Goal: Task Accomplishment & Management: Use online tool/utility

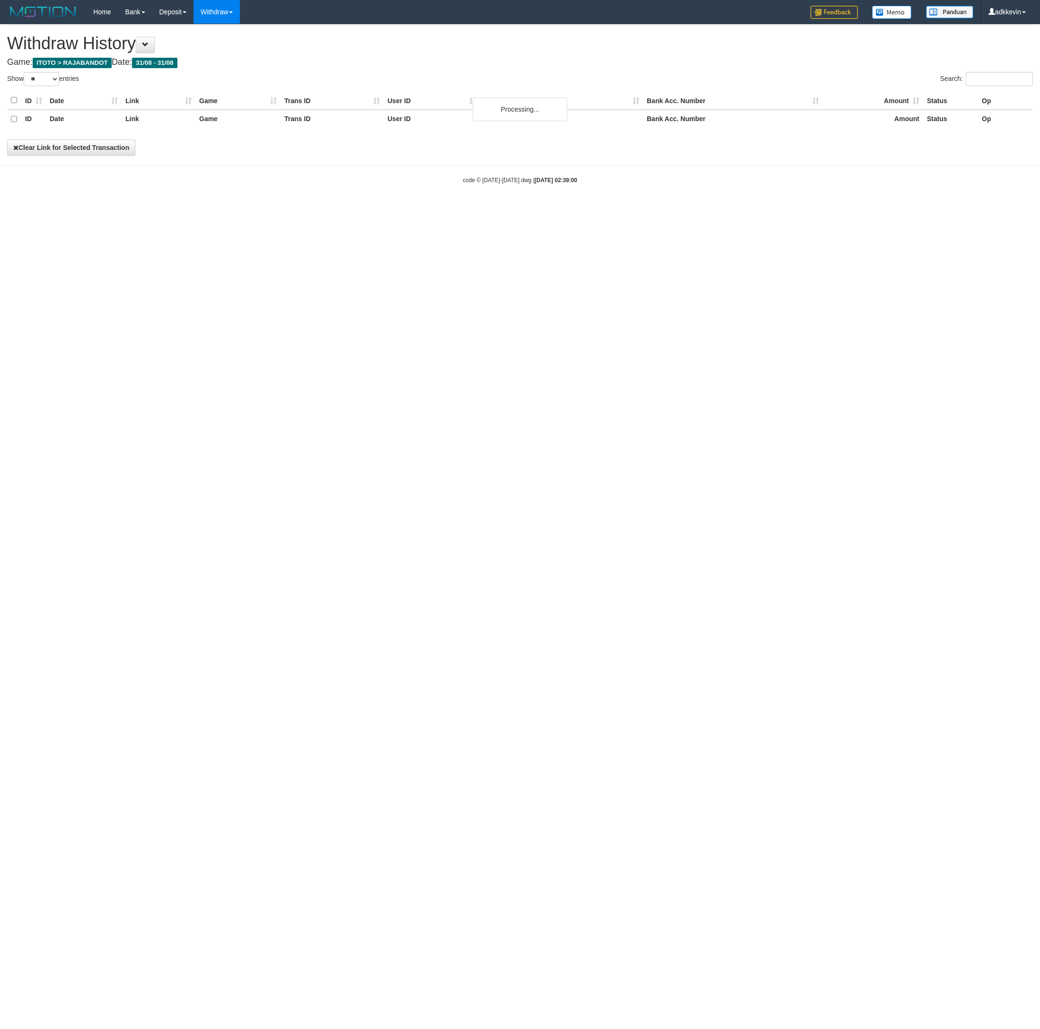
select select "**"
click at [230, 32] on link "WD Fetch" at bounding box center [231, 33] width 75 height 12
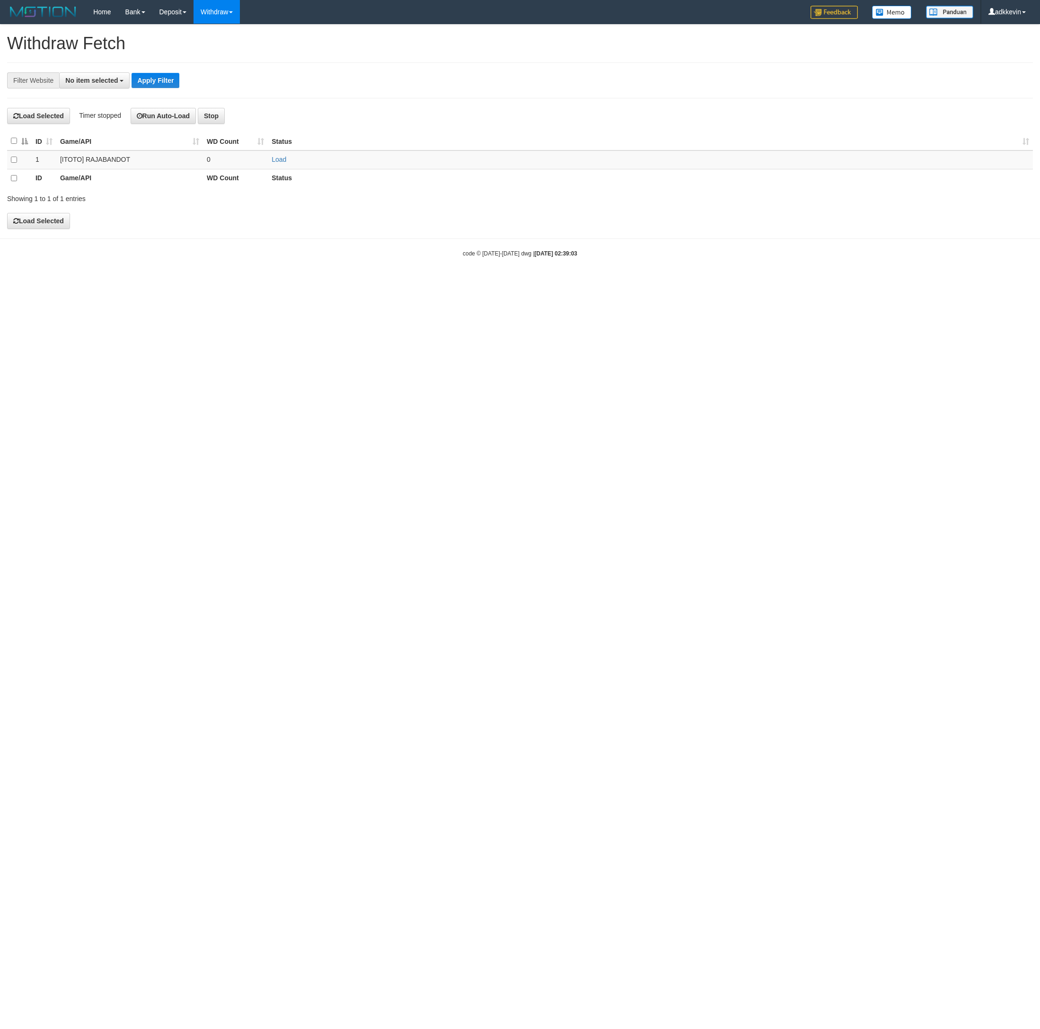
select select
click at [404, 283] on html "Toggle navigation Home Bank Account List Load By Website Group [ITOTO] RAJABAND…" at bounding box center [520, 141] width 1040 height 283
click at [13, 159] on td at bounding box center [19, 160] width 25 height 19
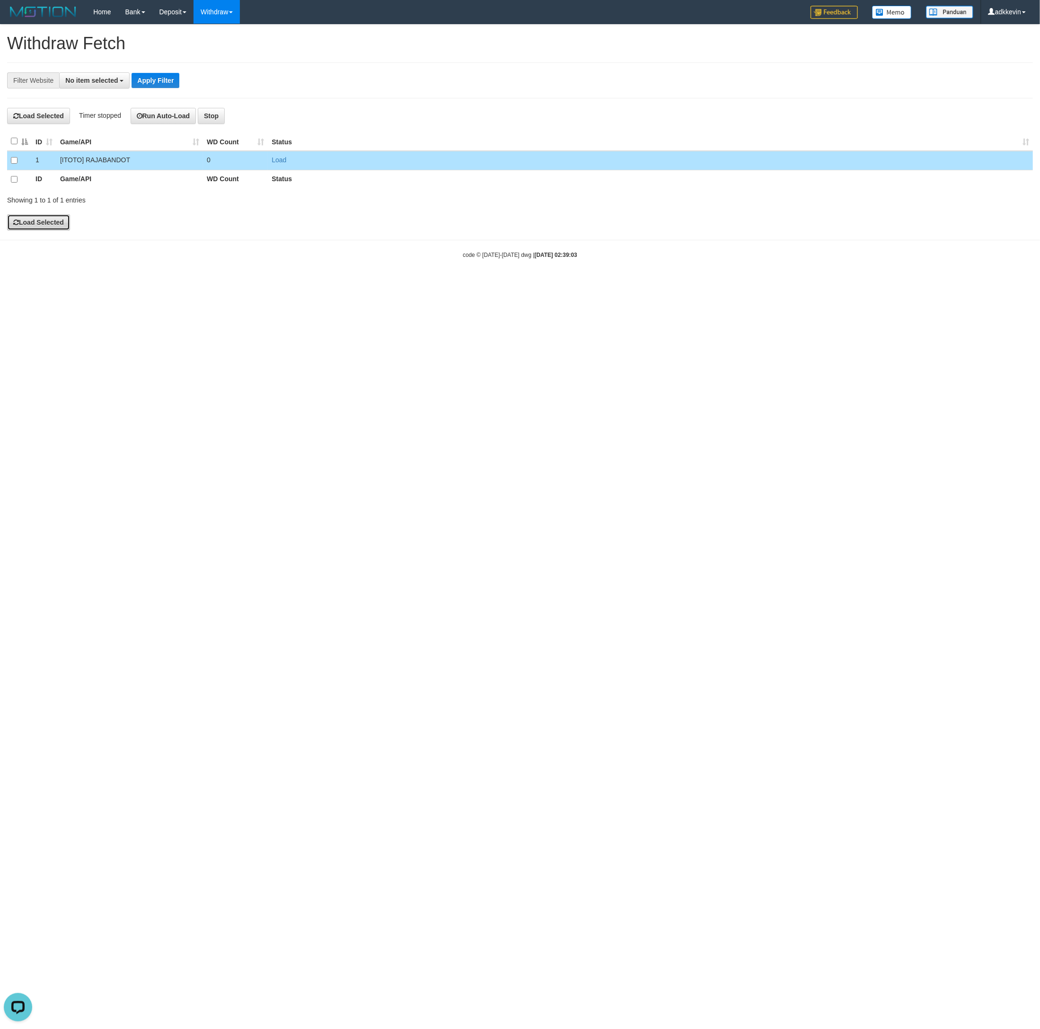
click at [35, 221] on button "Load Selected" at bounding box center [38, 222] width 63 height 16
click at [520, 283] on html "Toggle navigation Home Bank Account List Load By Website Group [ITOTO] RAJABAND…" at bounding box center [520, 141] width 1040 height 283
click at [638, 283] on html "Toggle navigation Home Bank Account List Load By Website Group [ITOTO] RAJABAND…" at bounding box center [520, 141] width 1040 height 283
click at [605, 283] on html "Toggle navigation Home Bank Account List Load By Website Group [ITOTO] RAJABAND…" at bounding box center [520, 141] width 1040 height 283
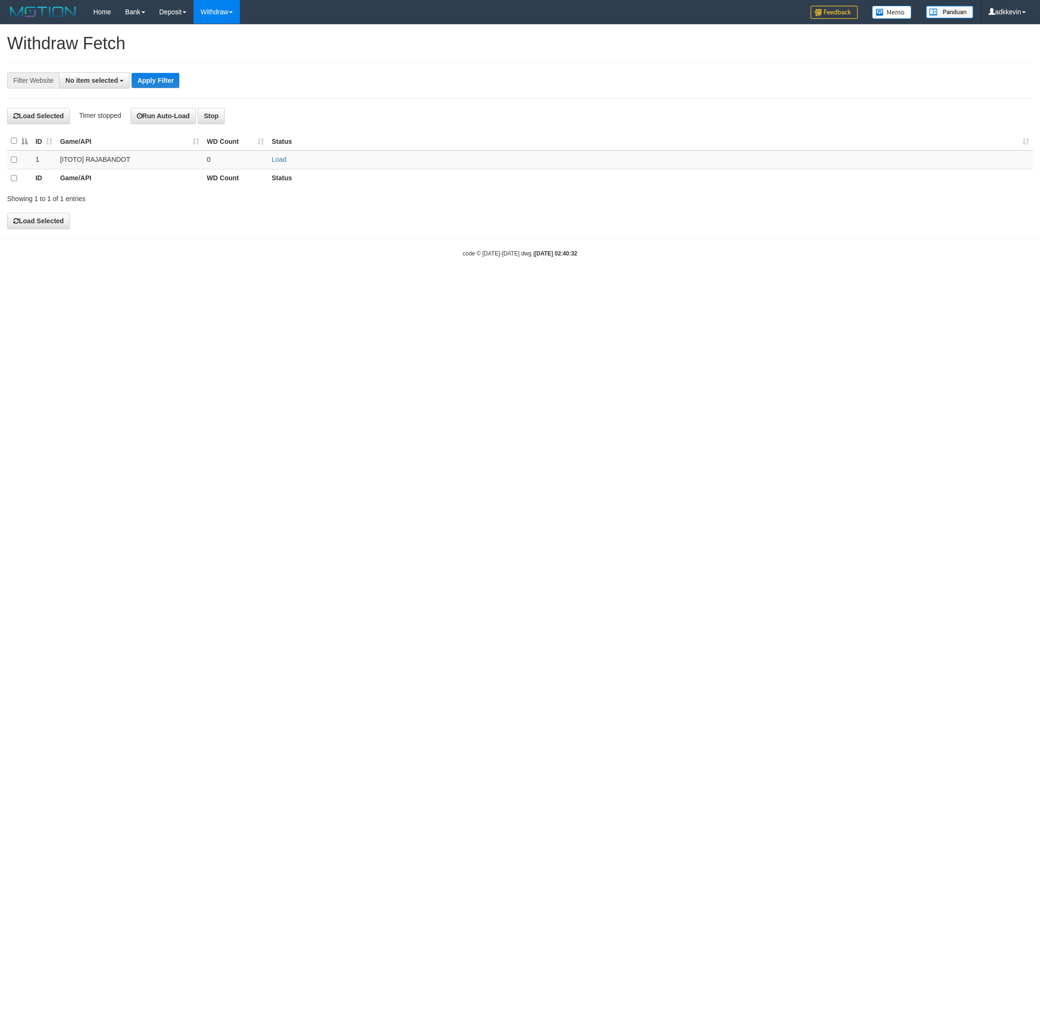
select select
drag, startPoint x: 311, startPoint y: 491, endPoint x: 170, endPoint y: 176, distance: 345.1
click at [309, 283] on html "Toggle navigation Home Bank Account List Load By Website Group [ITOTO] RAJABAND…" at bounding box center [520, 141] width 1040 height 283
click at [294, 64] on div "**********" at bounding box center [520, 80] width 1026 height 36
click at [175, 283] on html "Toggle navigation Home Bank Account List Load By Website Group [ITOTO] RAJABAND…" at bounding box center [520, 141] width 1040 height 283
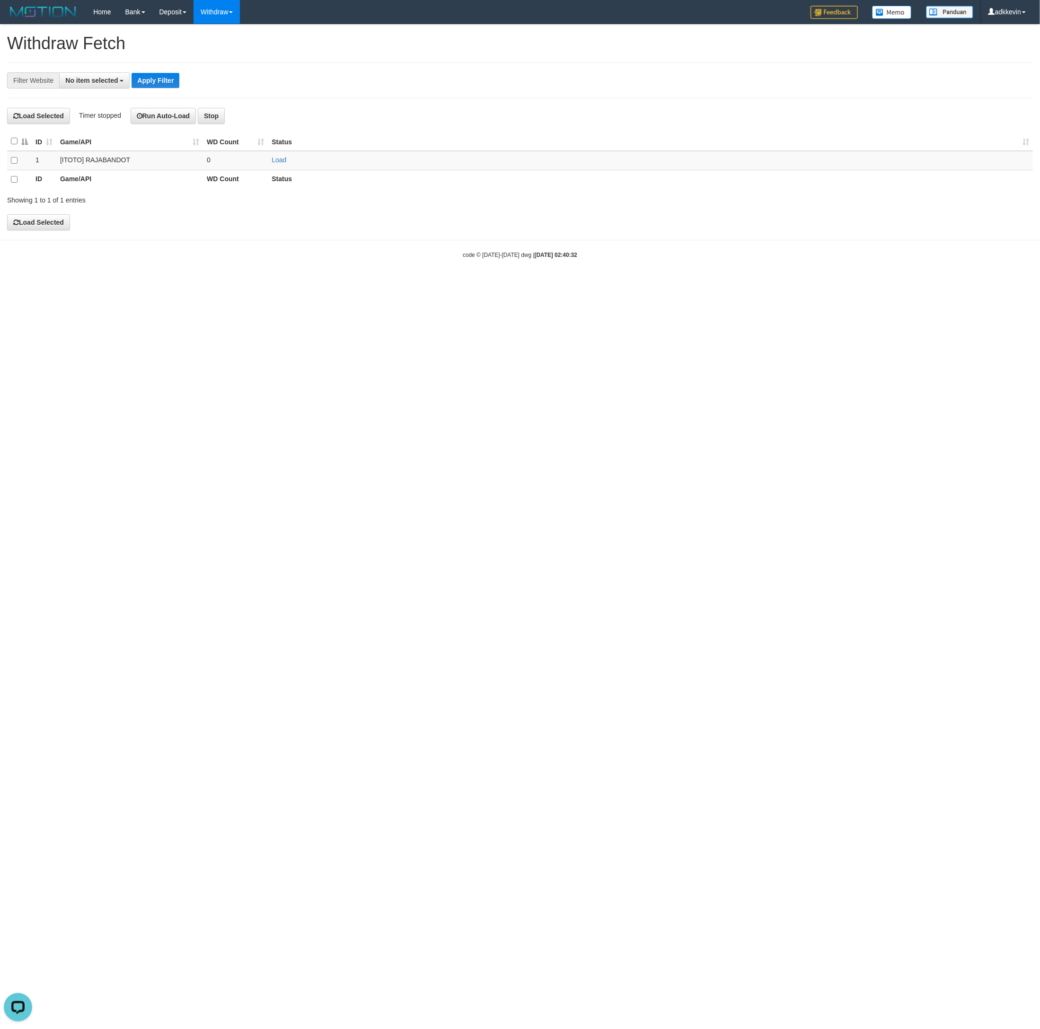
click at [168, 283] on html "Toggle navigation Home Bank Account List Load By Website Group [ITOTO] RAJABAND…" at bounding box center [520, 141] width 1040 height 283
click at [292, 283] on html "Toggle navigation Home Bank Account List Load By Website Group [ITOTO] RAJABAND…" at bounding box center [520, 141] width 1040 height 283
select select
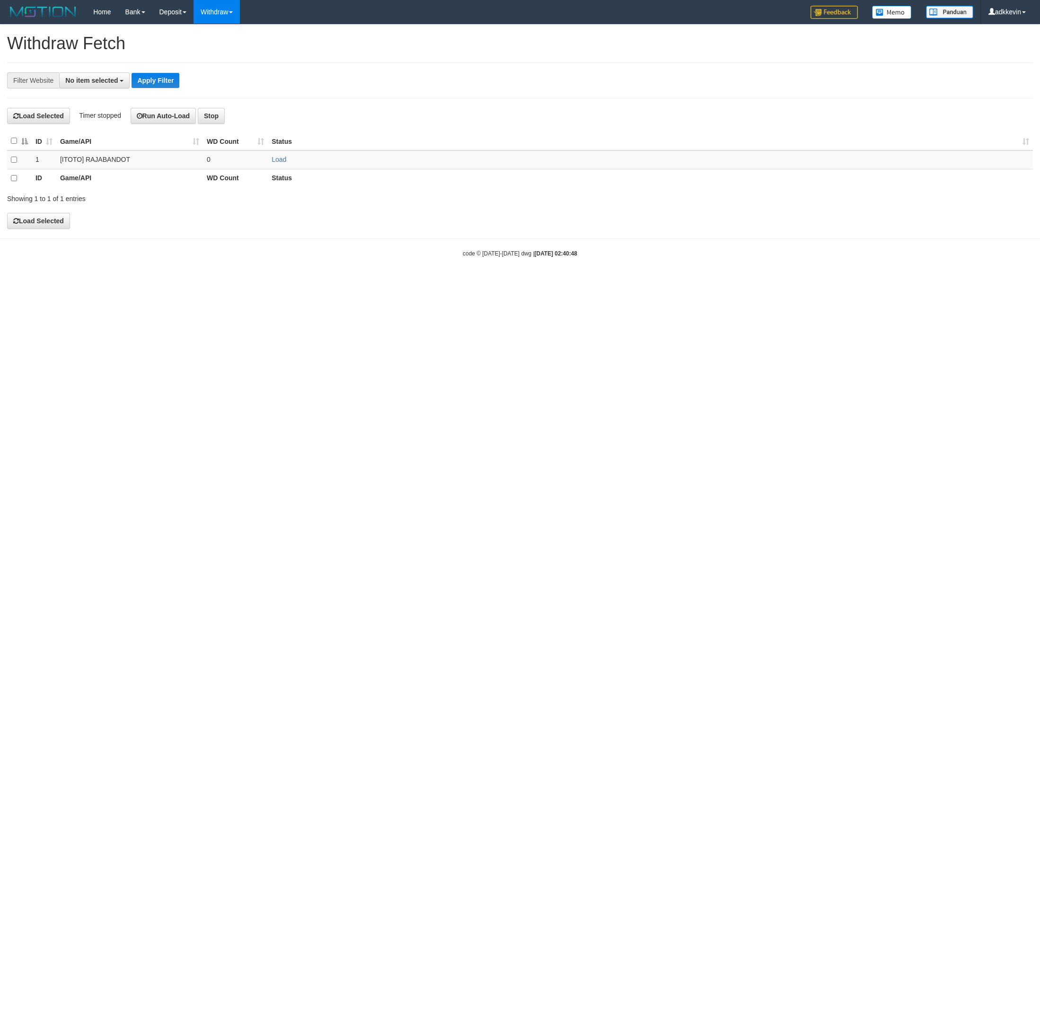
select select
click at [363, 283] on html "Toggle navigation Home Bank Account List Load By Website Group [ITOTO] RAJABAND…" at bounding box center [520, 141] width 1040 height 283
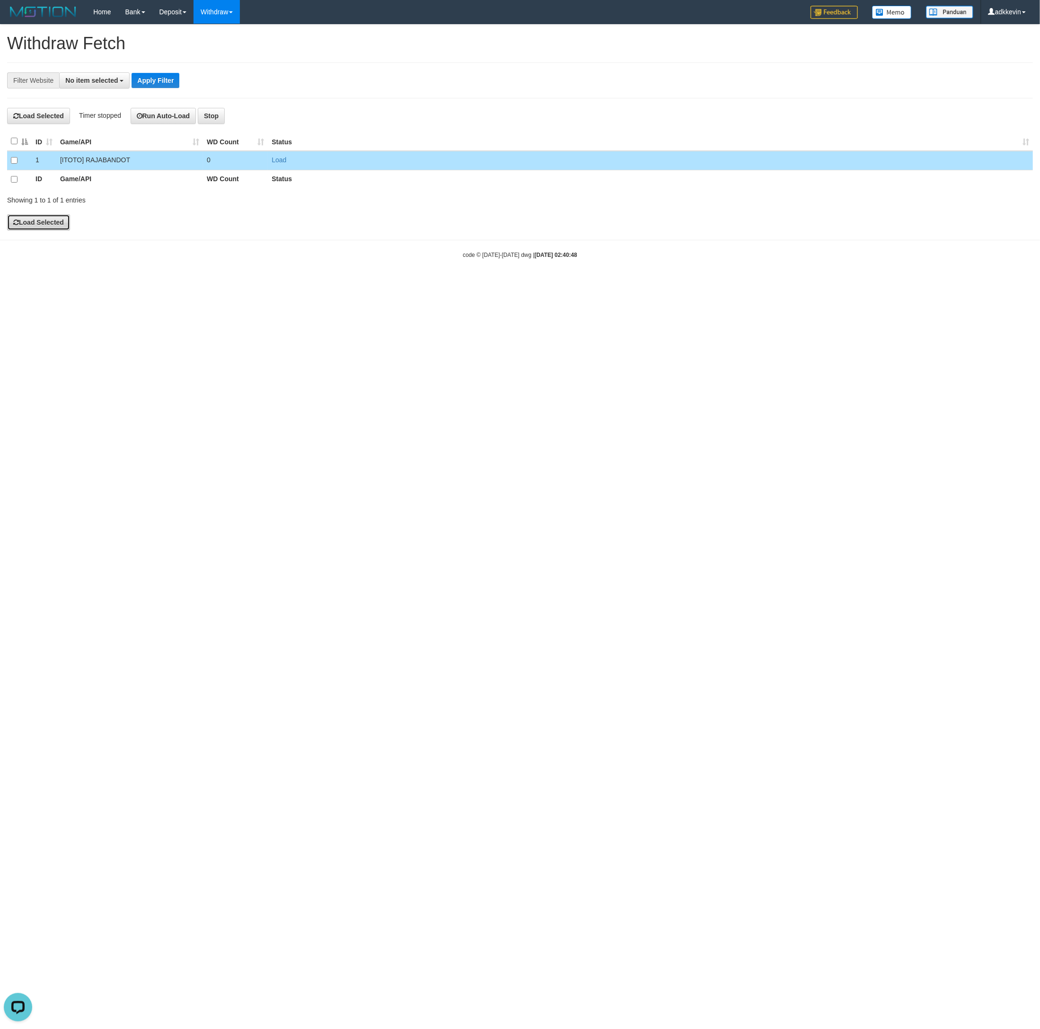
click at [58, 217] on button "Load Selected" at bounding box center [38, 222] width 63 height 16
